Goal: Information Seeking & Learning: Learn about a topic

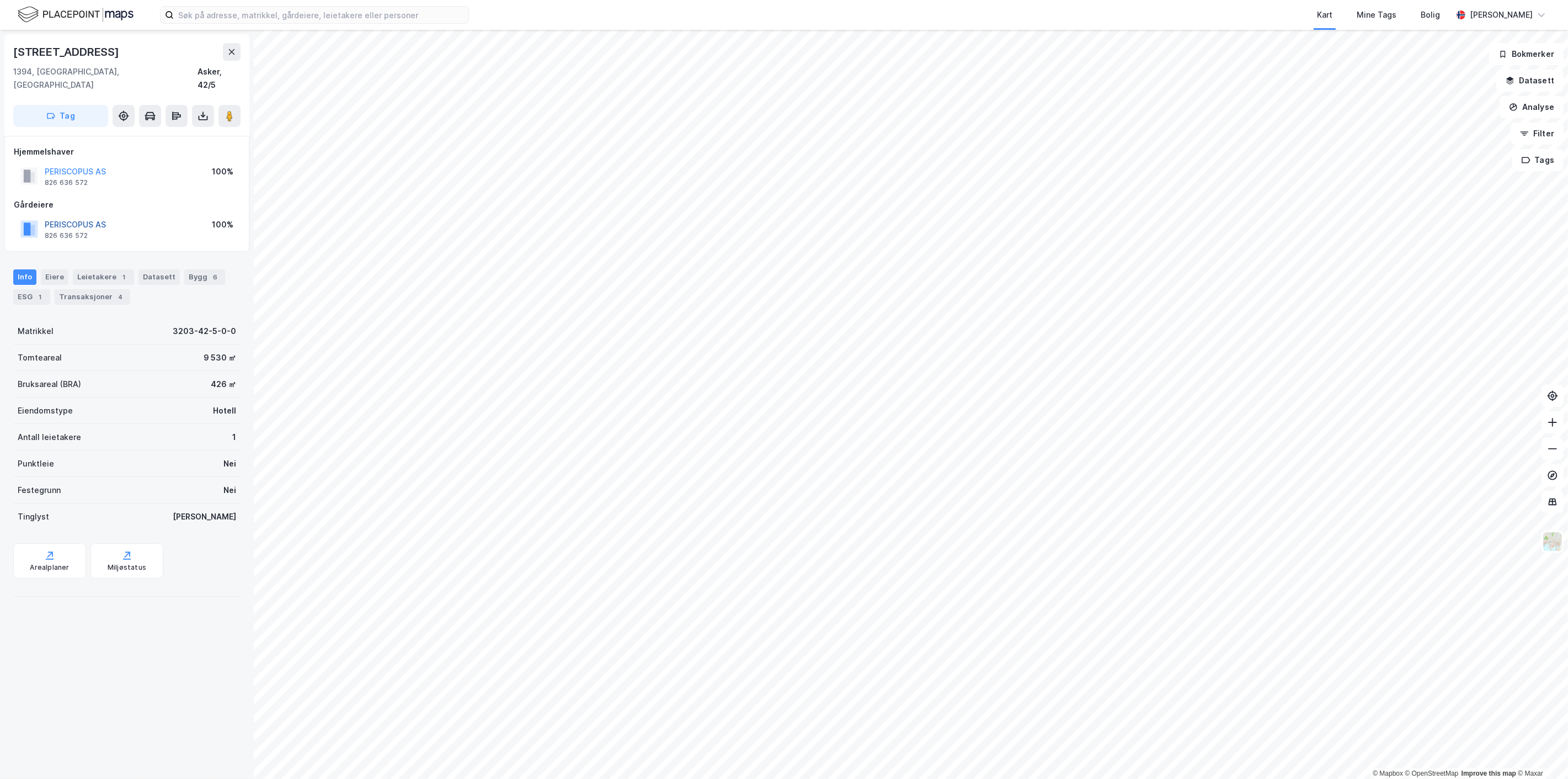
click at [0, 0] on button "PERISCOPUS AS" at bounding box center [0, 0] width 0 height 0
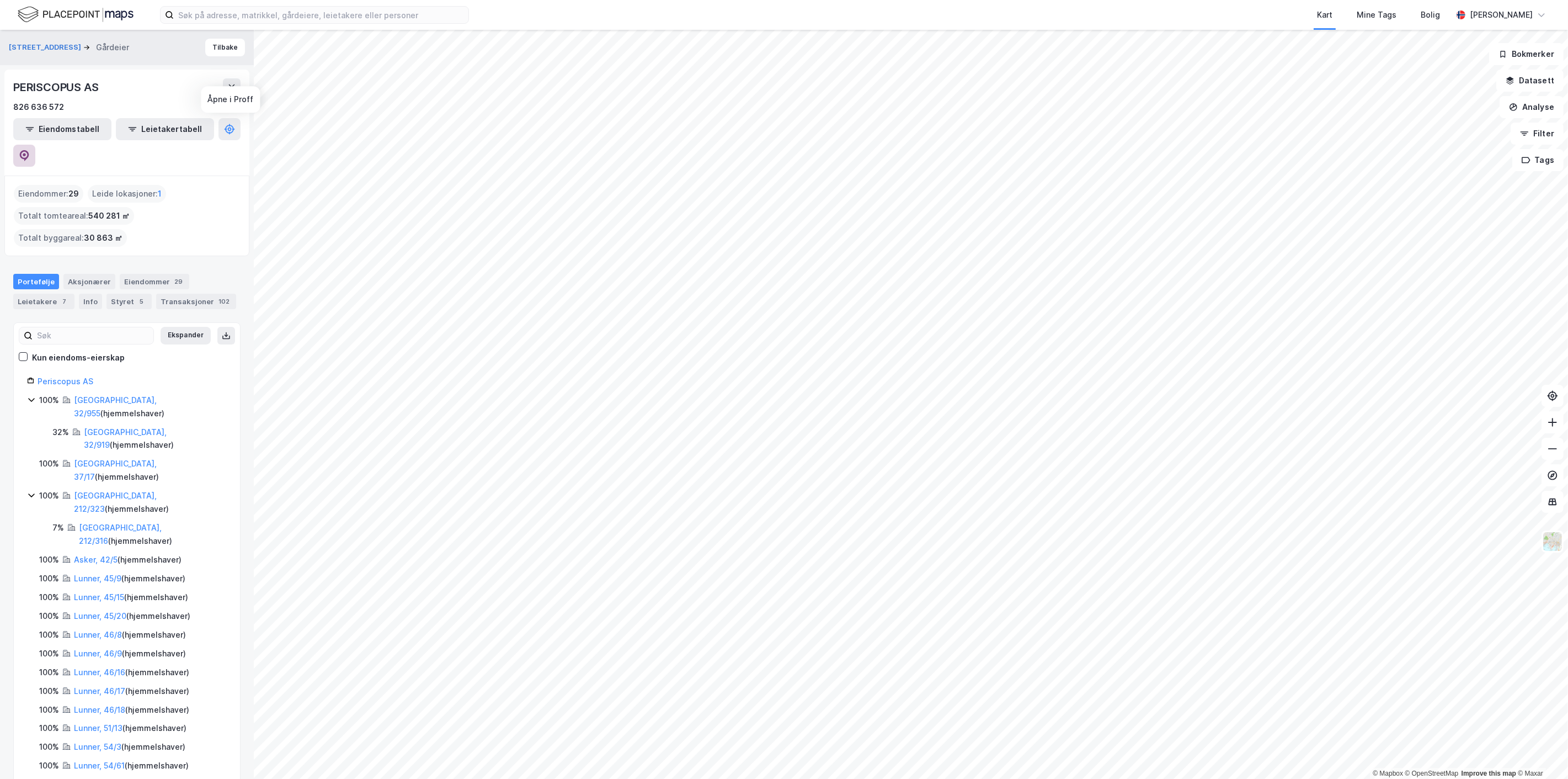
click at [29, 150] on icon at bounding box center [25, 155] width 10 height 11
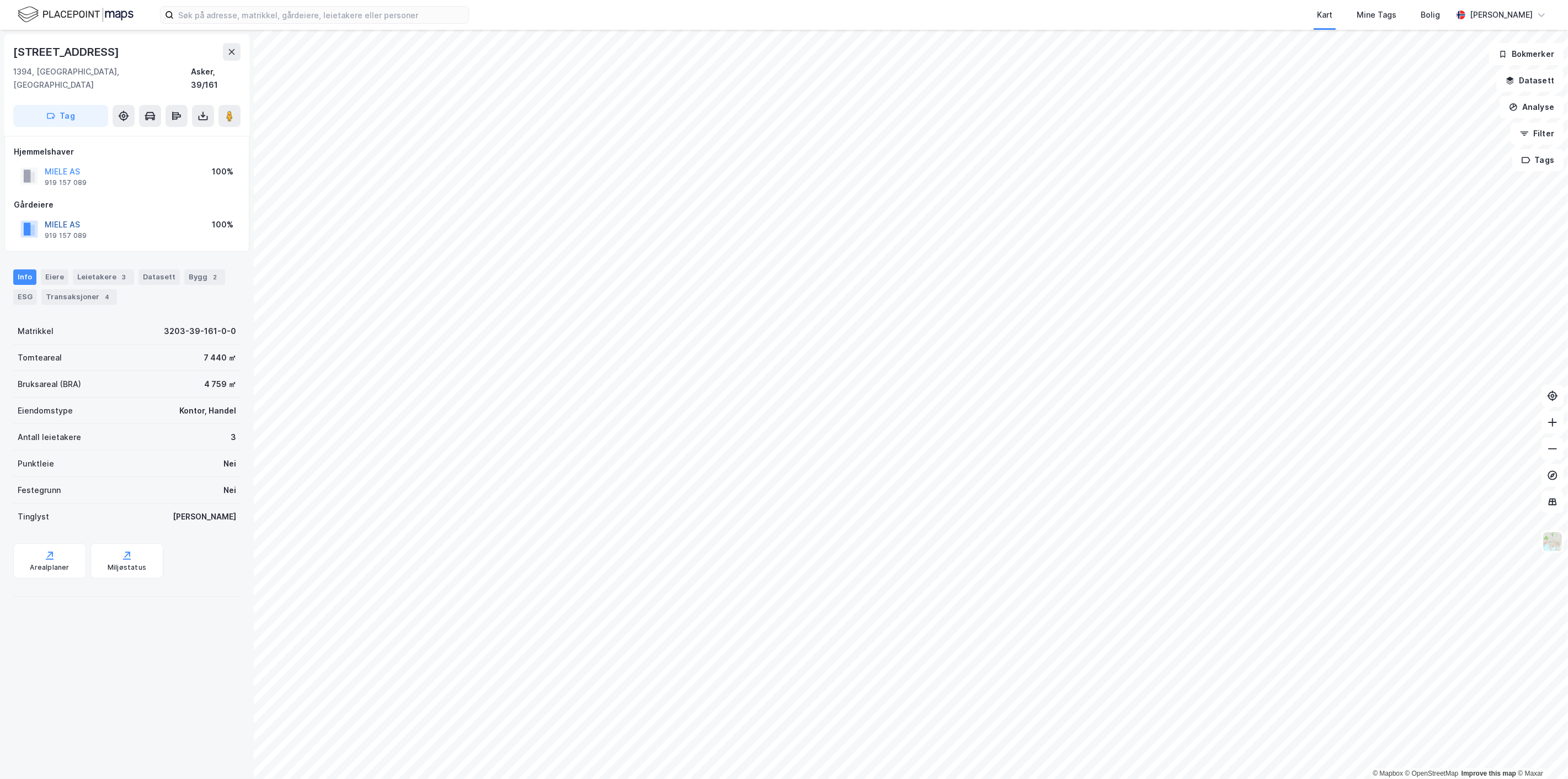
click at [0, 0] on button "MIELE AS" at bounding box center [0, 0] width 0 height 0
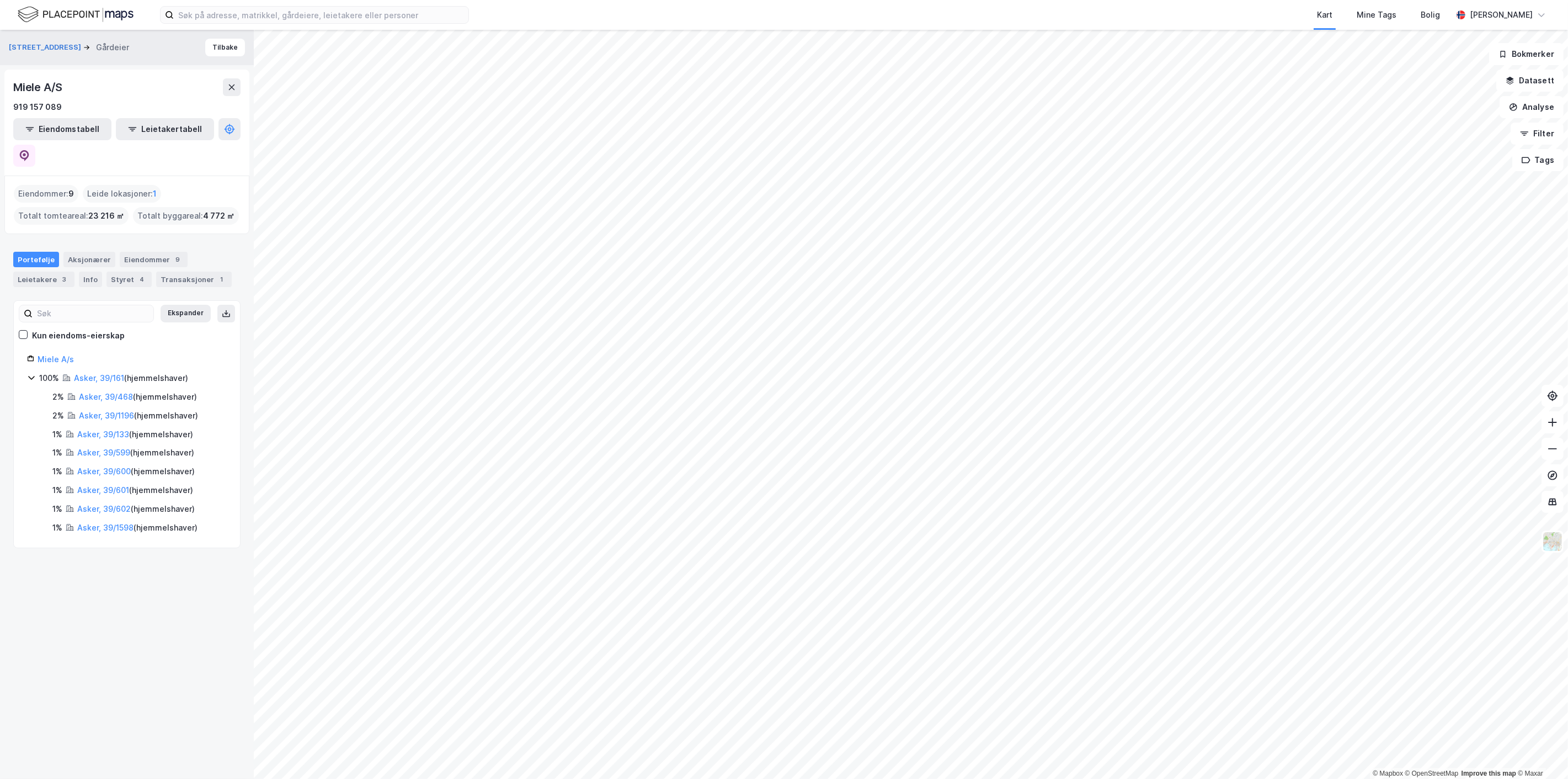
click at [178, 682] on div "Nesbruveien 71 Gårdeier Tilbake Miele A/S 919 157 089 Eiendomstabell Leietakert…" at bounding box center [127, 404] width 254 height 749
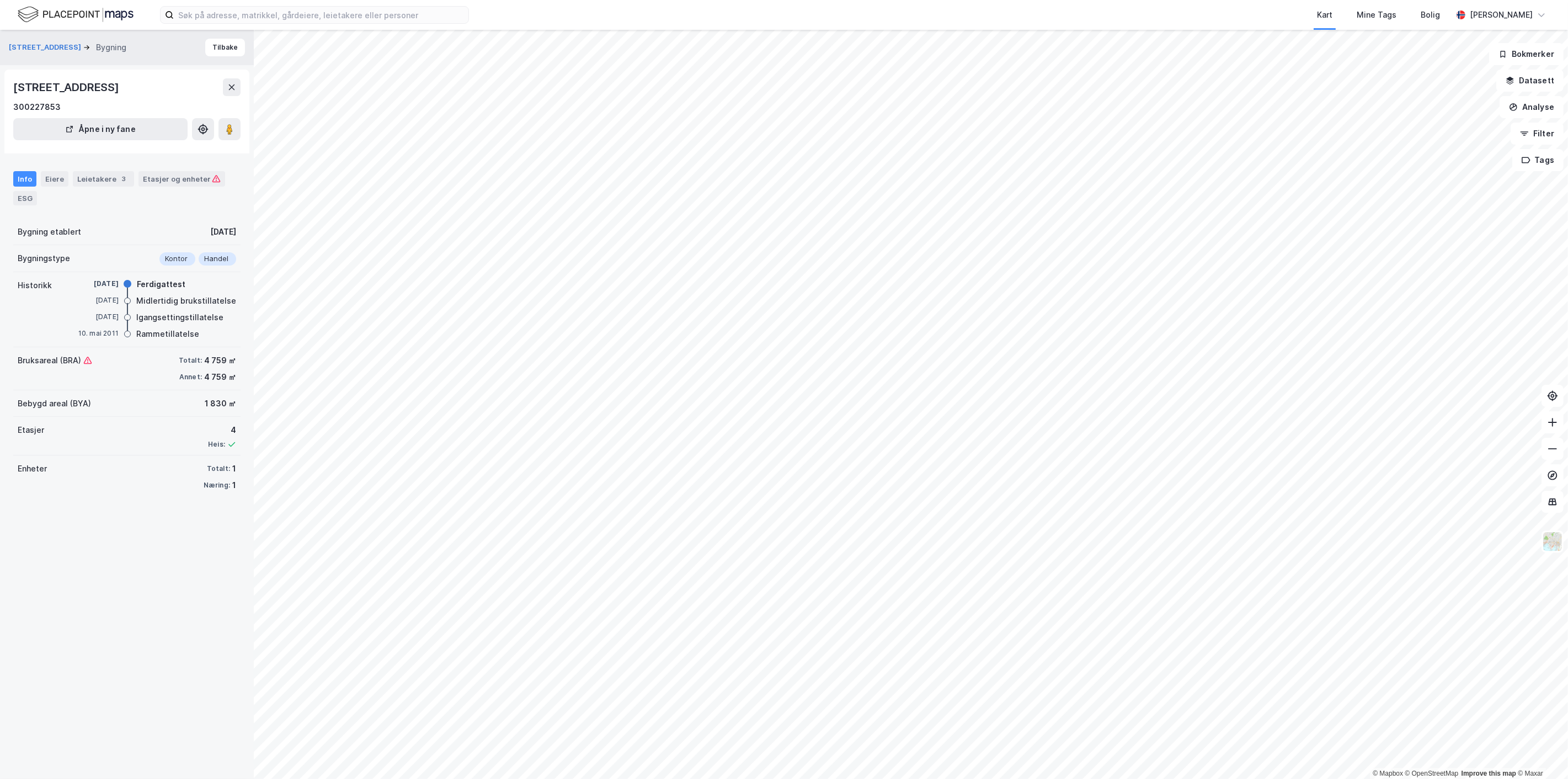
click at [833, 9] on div "Kart Mine Tags [PERSON_NAME] © Mapbox © OpenStreetMap Improve this map © [PERSO…" at bounding box center [784, 389] width 1568 height 779
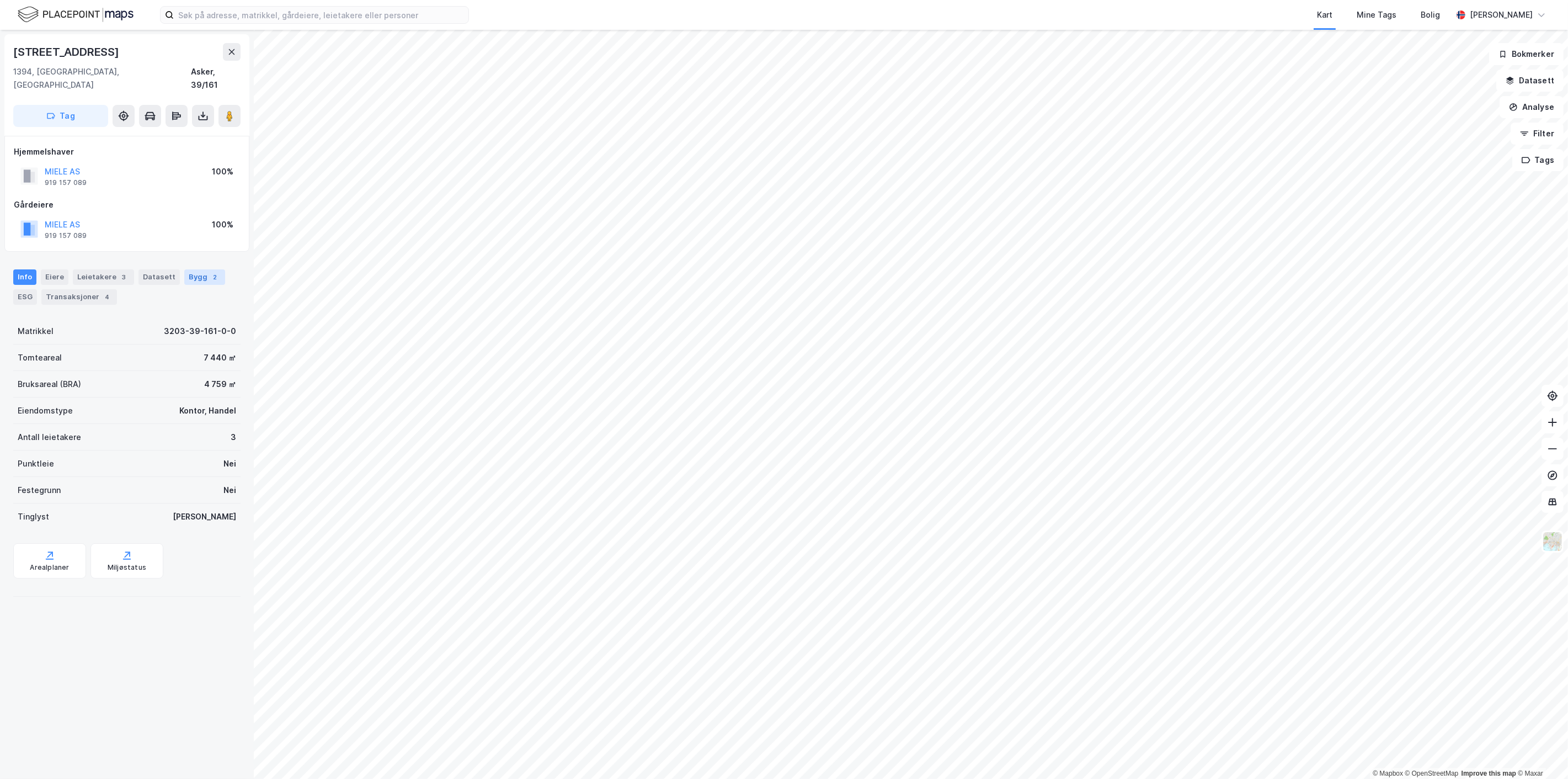
click at [199, 271] on div "Bygg 2" at bounding box center [204, 277] width 41 height 16
